Goal: Task Accomplishment & Management: Use online tool/utility

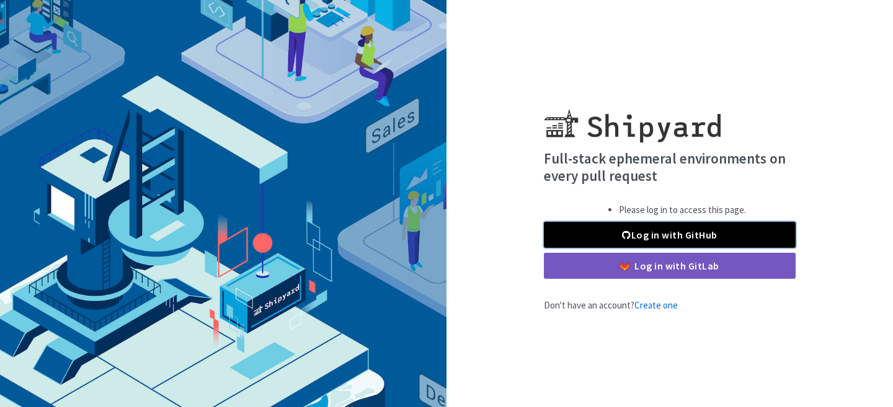
click at [604, 226] on link "Log in with GitHub" at bounding box center [670, 235] width 252 height 26
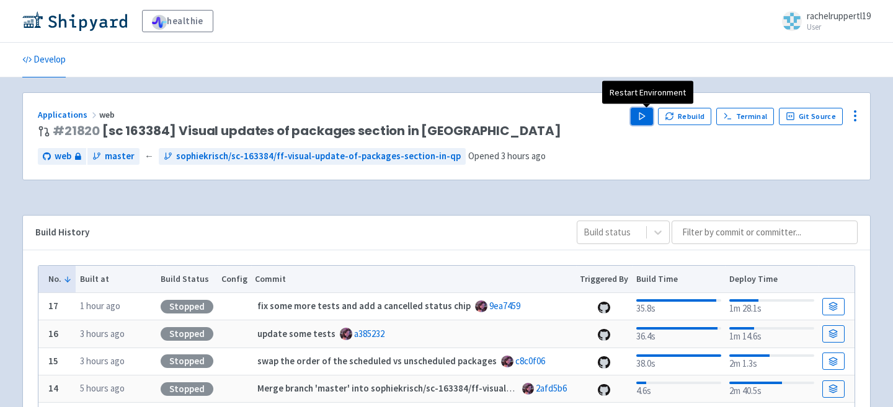
click at [645, 116] on polygon "button" at bounding box center [642, 116] width 6 height 7
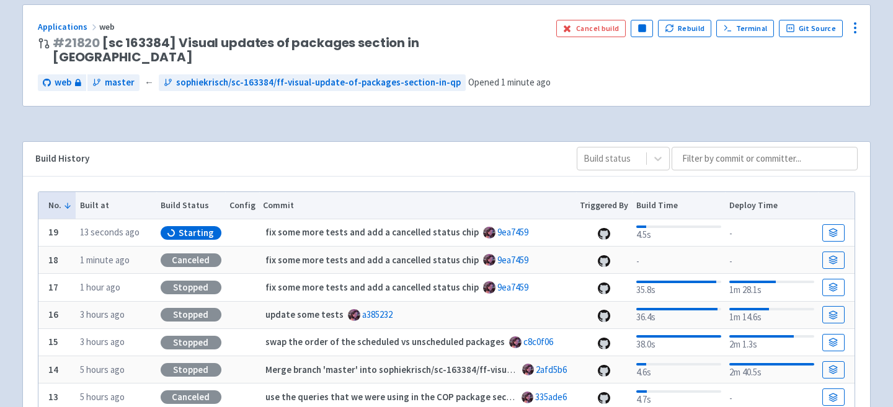
scroll to position [90, 0]
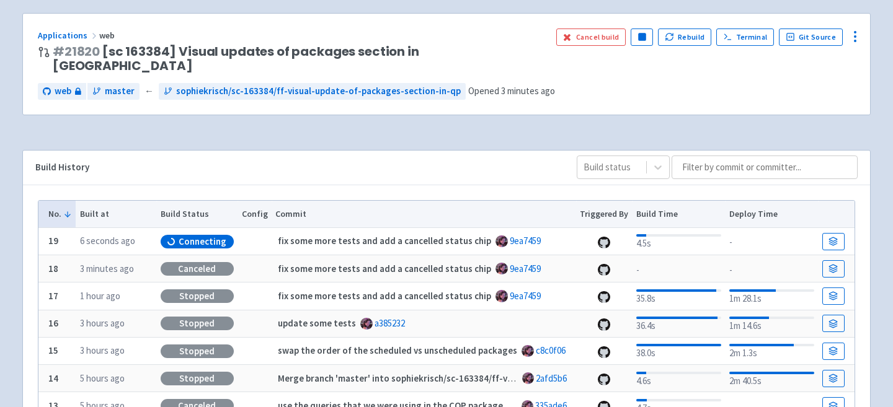
scroll to position [90, 0]
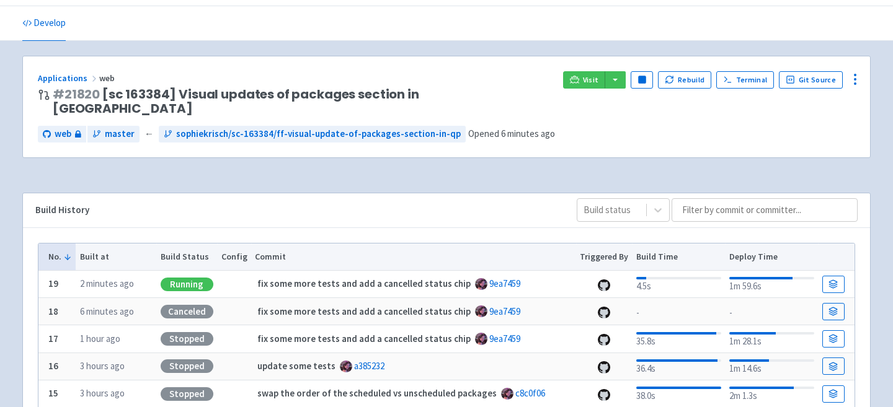
scroll to position [90, 0]
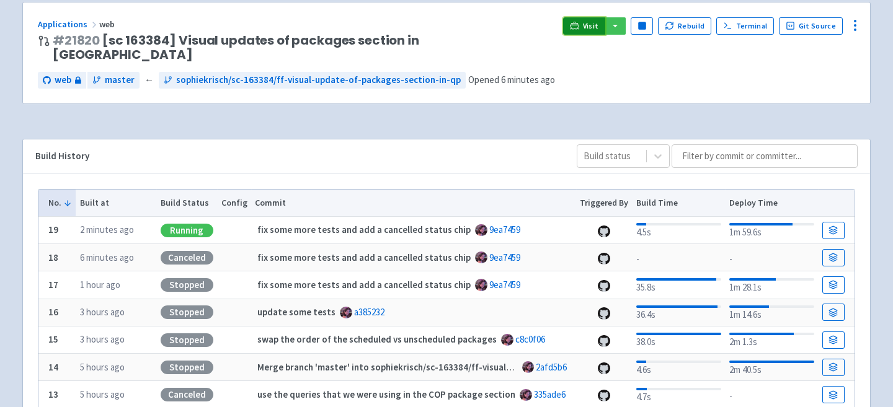
click at [594, 24] on span "Visit" at bounding box center [591, 26] width 16 height 10
